Goal: Use online tool/utility

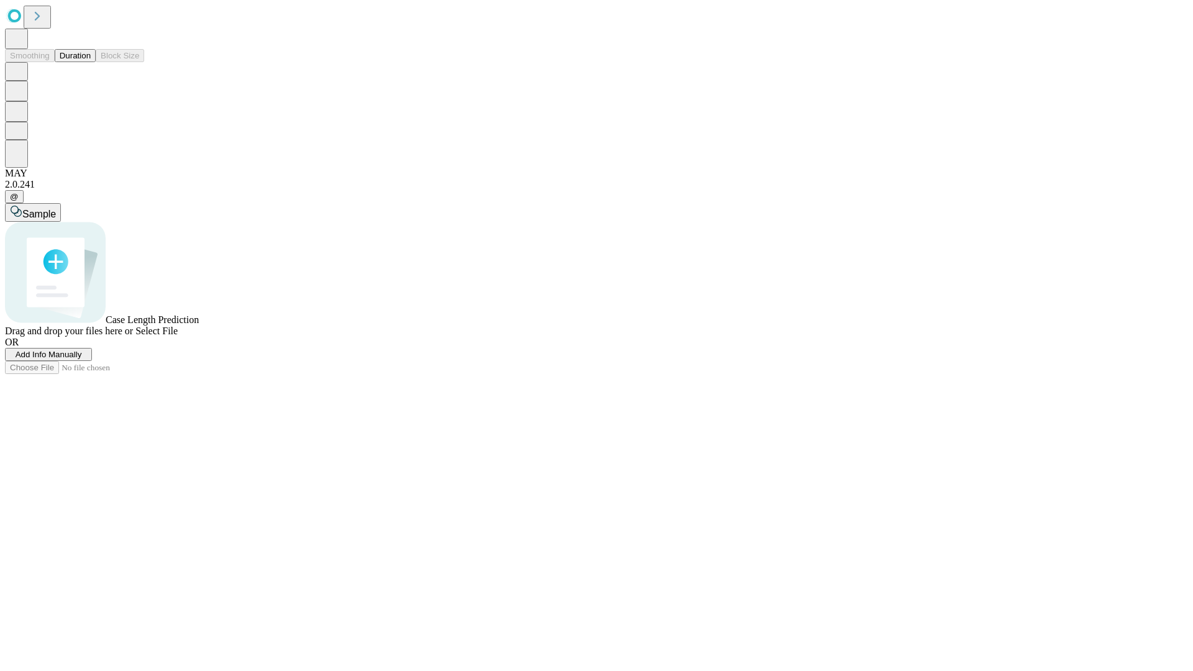
click at [91, 62] on button "Duration" at bounding box center [75, 55] width 41 height 13
click at [56, 209] on span "Sample" at bounding box center [39, 214] width 34 height 11
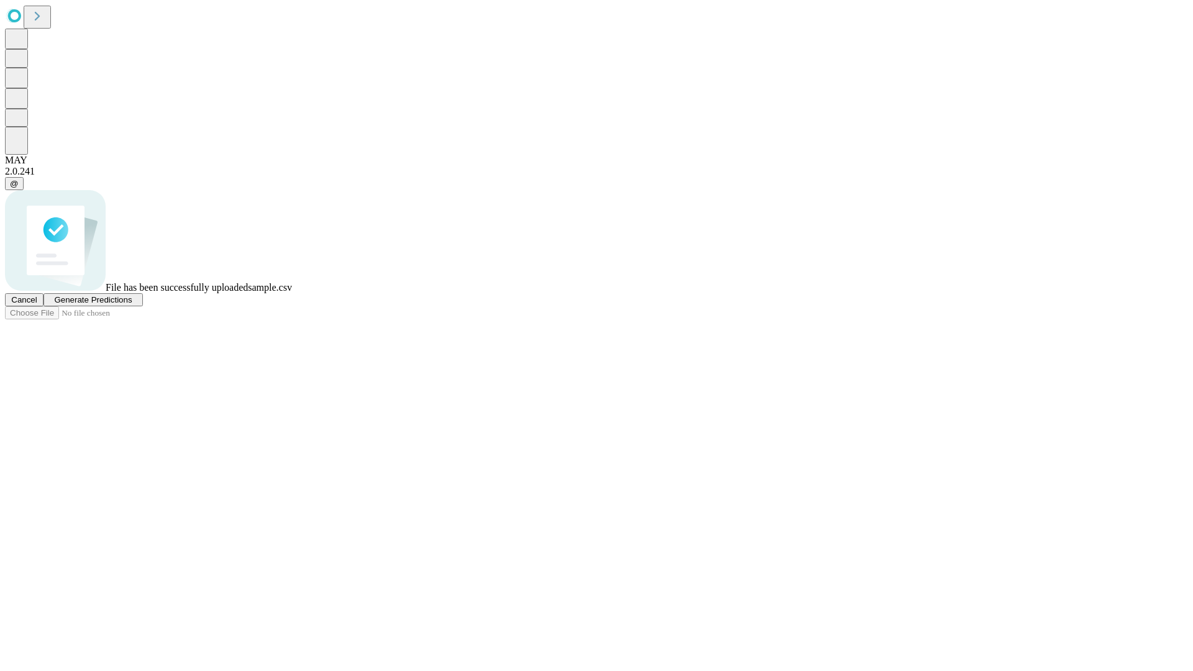
click at [132, 304] on span "Generate Predictions" at bounding box center [93, 299] width 78 height 9
